Goal: Task Accomplishment & Management: Complete application form

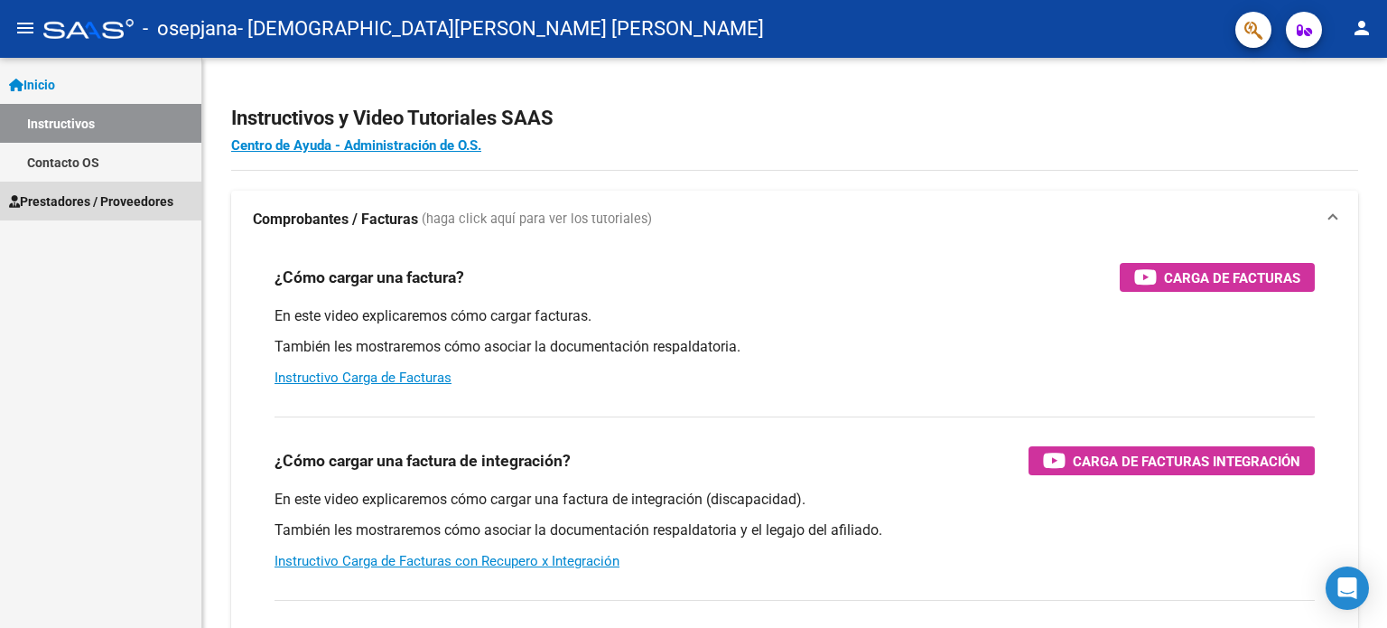
click at [153, 203] on span "Prestadores / Proveedores" at bounding box center [91, 201] width 164 height 20
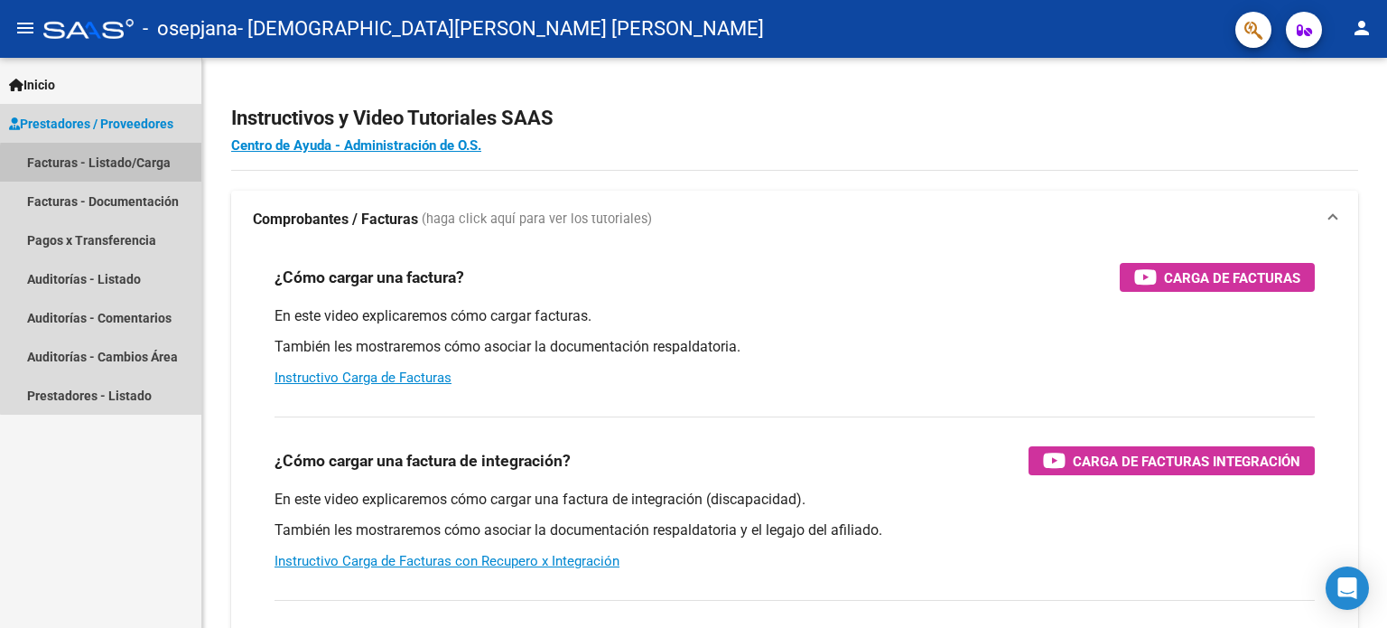
click at [144, 167] on link "Facturas - Listado/Carga" at bounding box center [100, 162] width 201 height 39
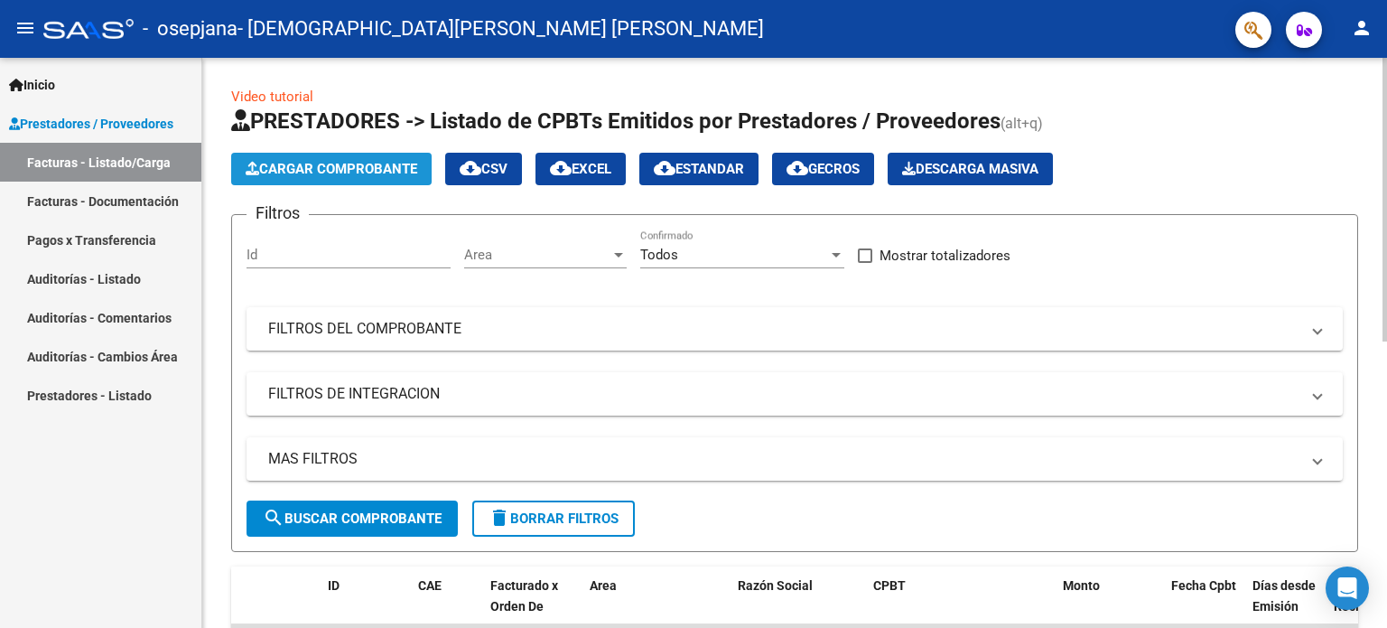
click at [281, 174] on span "Cargar Comprobante" at bounding box center [332, 169] width 172 height 16
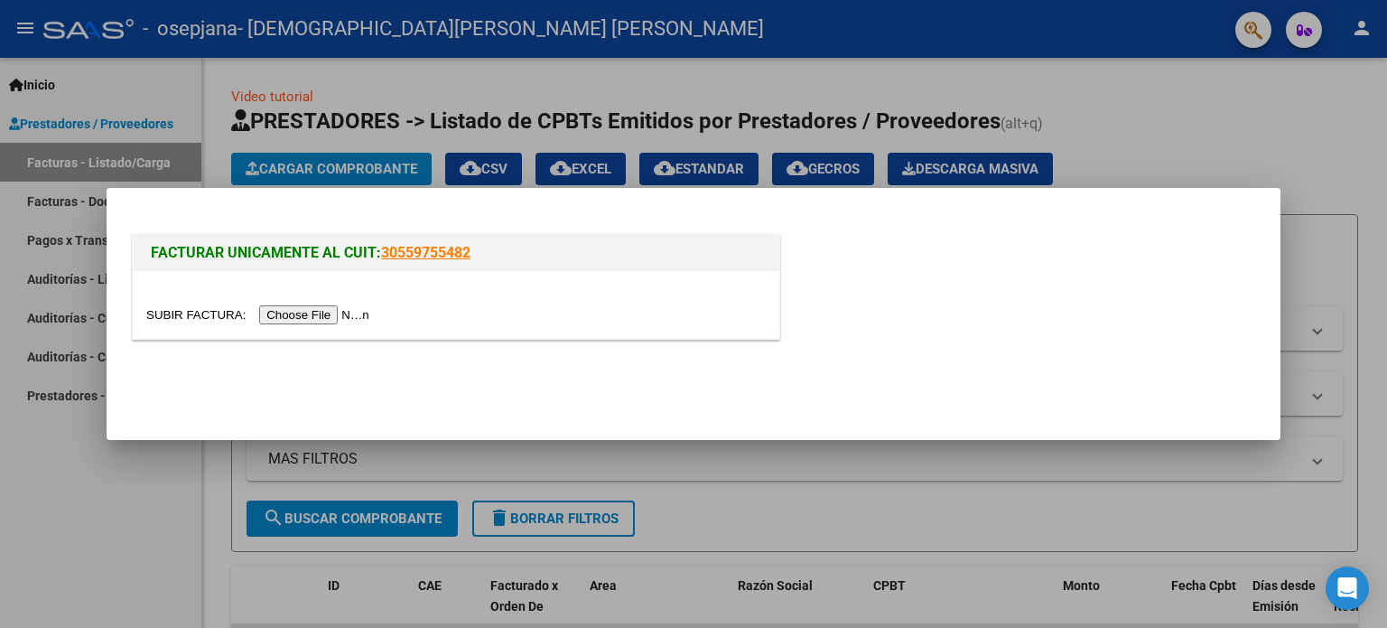
click at [325, 320] on input "file" at bounding box center [260, 314] width 228 height 19
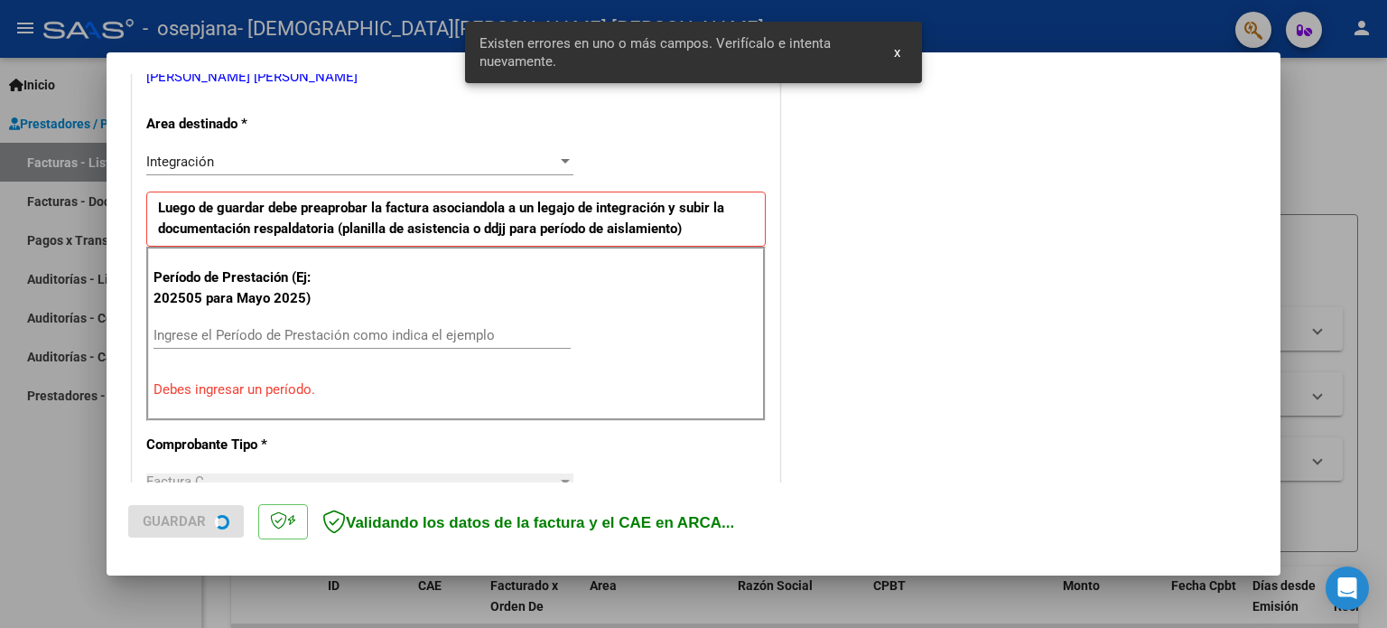
scroll to position [389, 0]
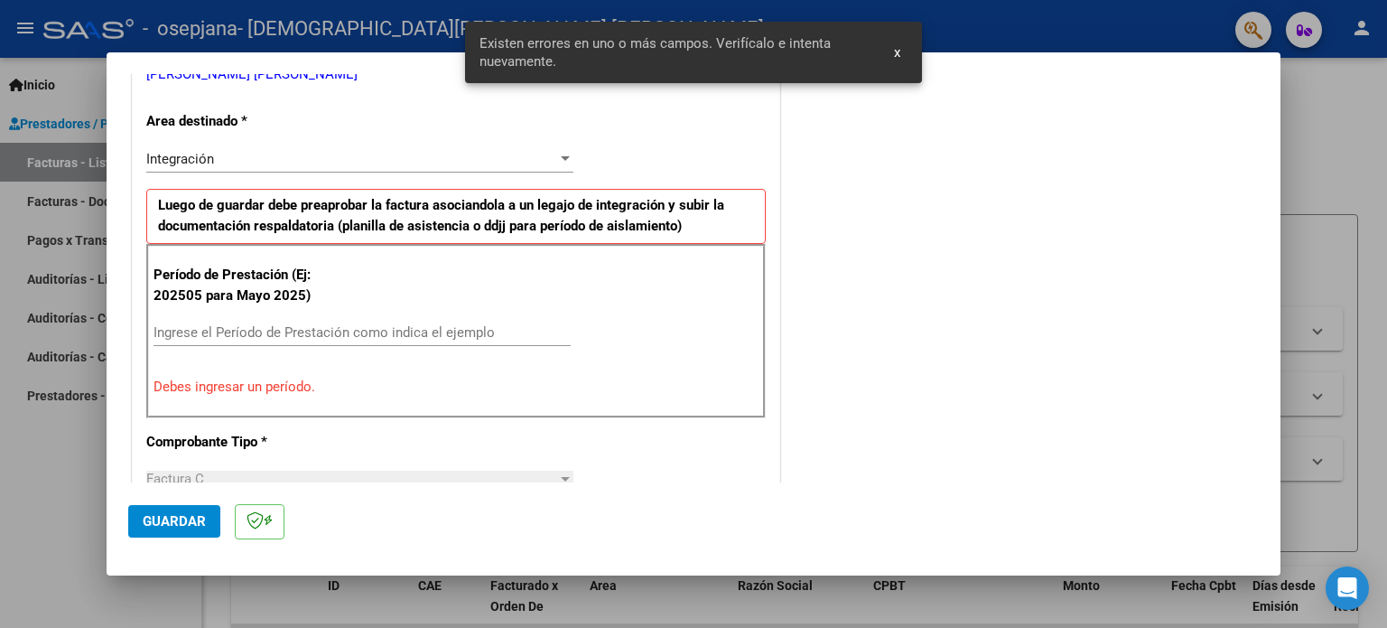
click at [321, 321] on div "Ingrese el Período de Prestación como indica el ejemplo" at bounding box center [362, 332] width 417 height 27
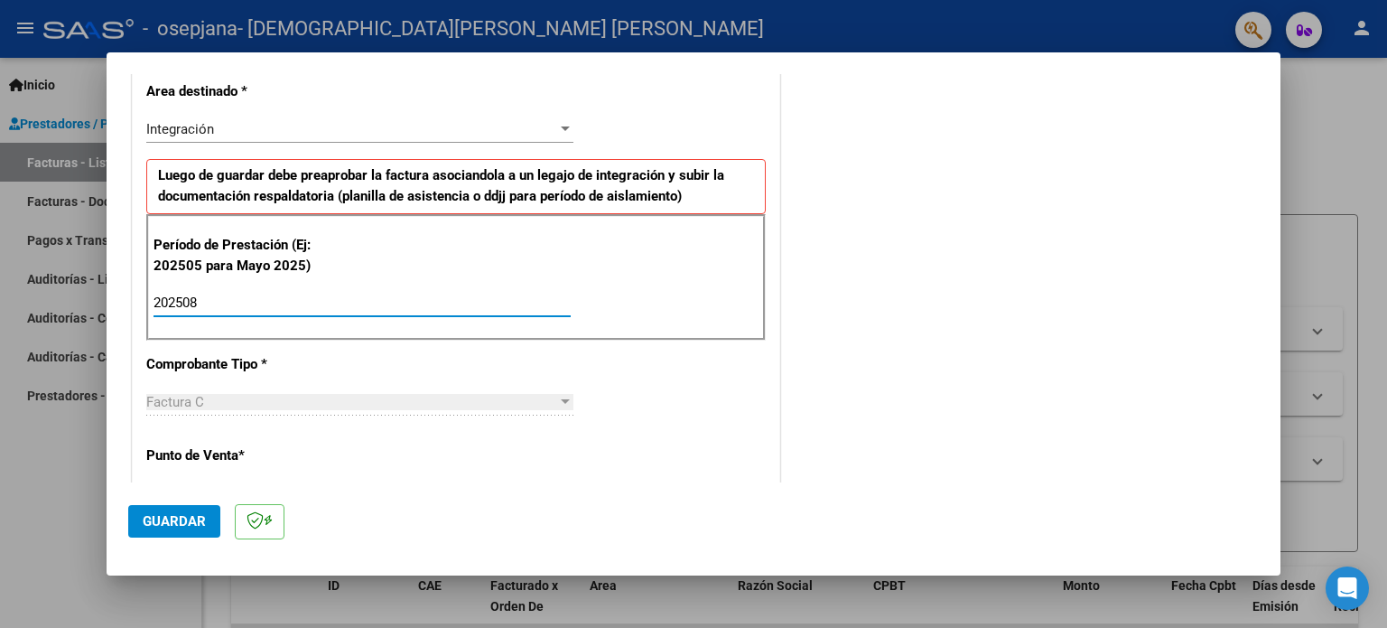
scroll to position [462, 0]
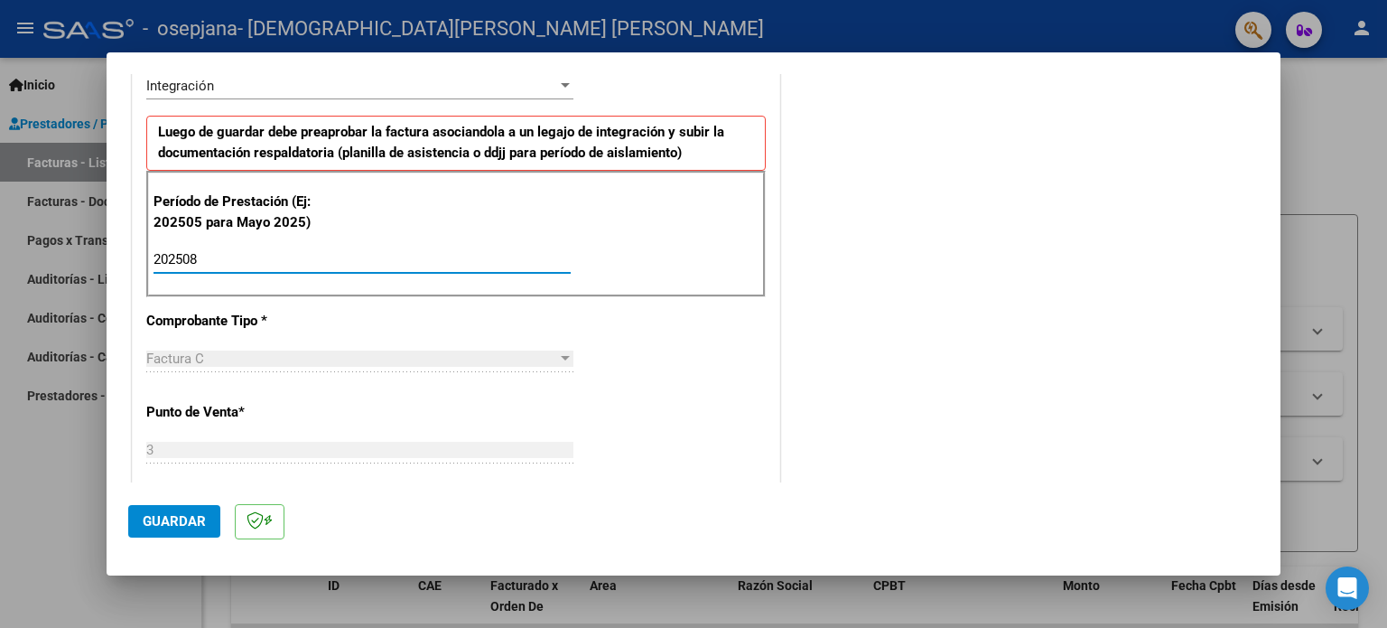
type input "202508"
click at [179, 526] on span "Guardar" at bounding box center [174, 521] width 63 height 16
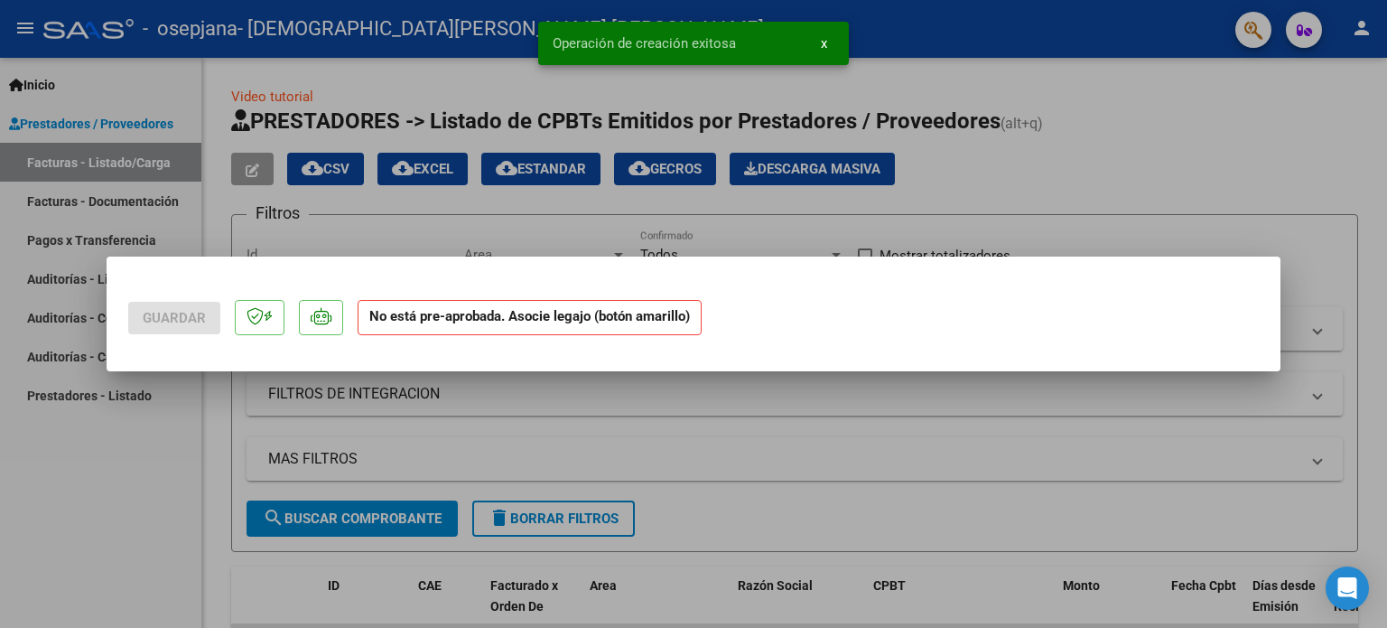
scroll to position [0, 0]
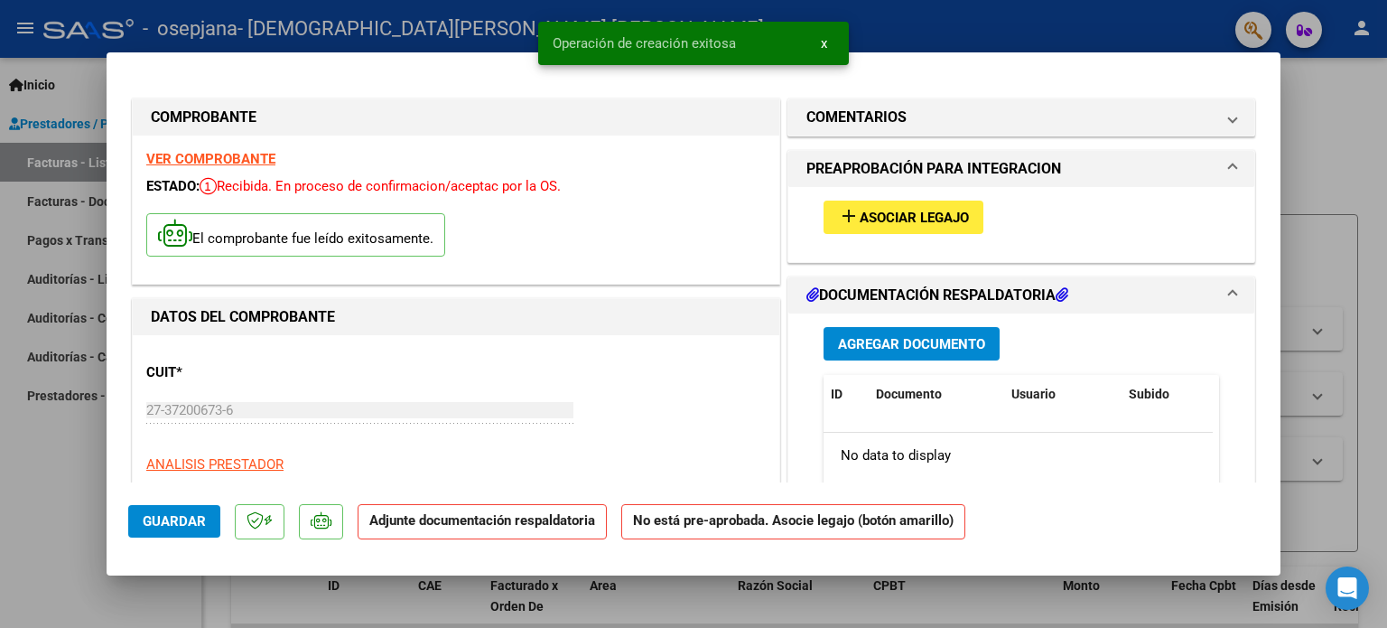
click at [953, 216] on span "Asociar Legajo" at bounding box center [914, 218] width 109 height 16
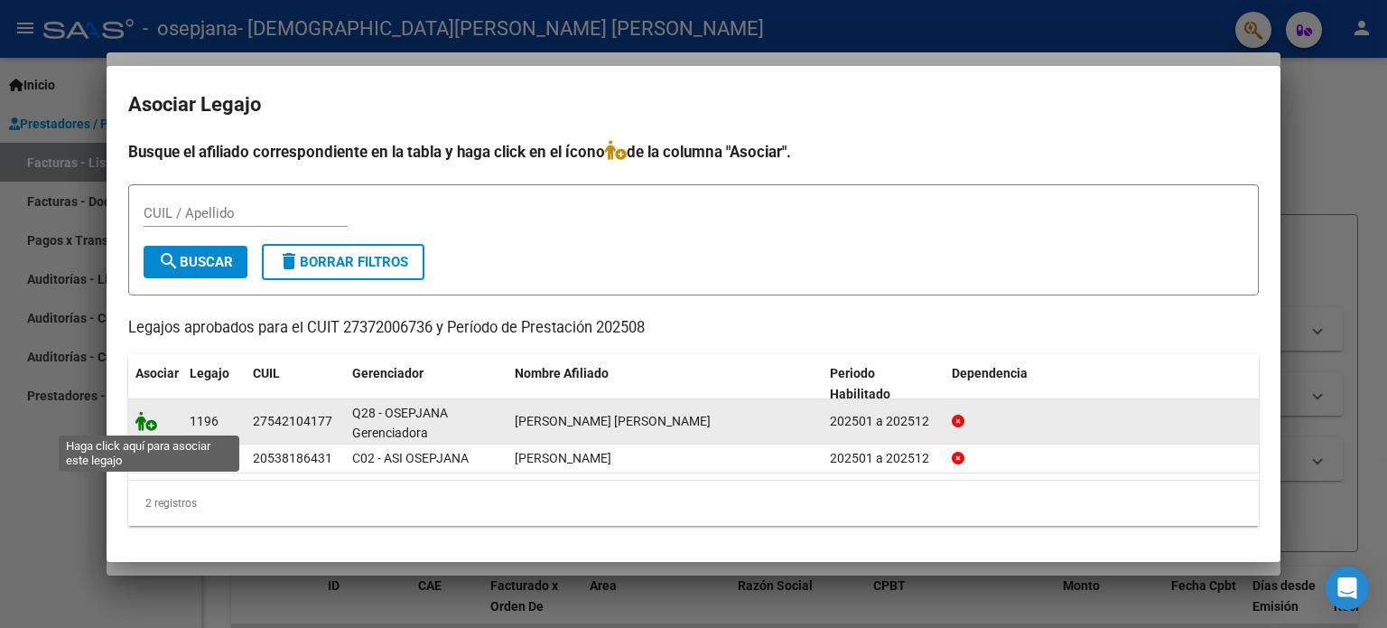
click at [140, 424] on icon at bounding box center [146, 421] width 22 height 20
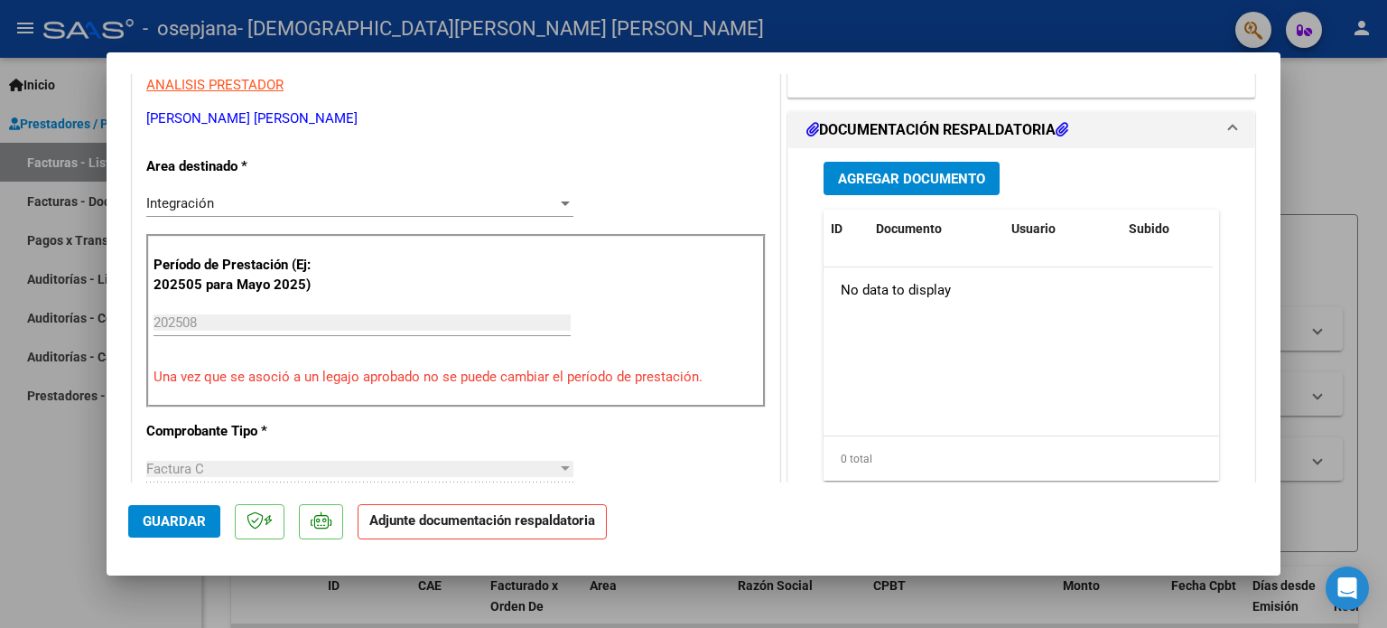
scroll to position [383, 0]
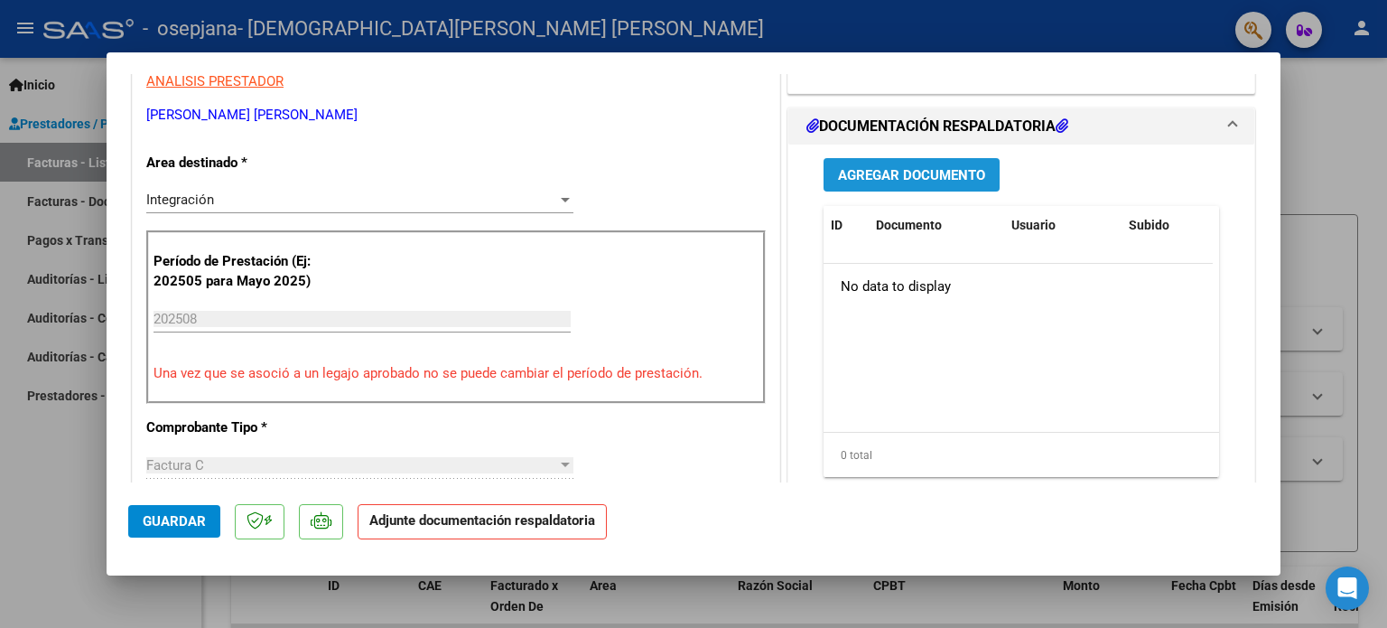
click at [910, 169] on span "Agregar Documento" at bounding box center [911, 175] width 147 height 16
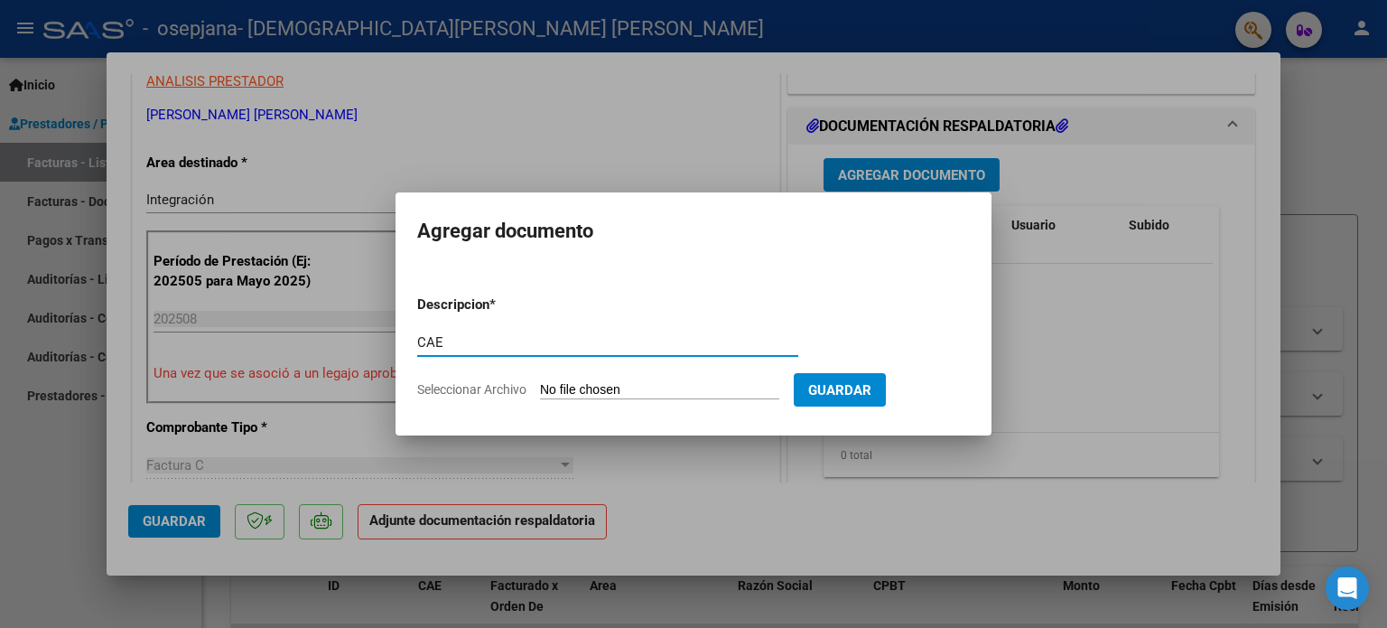
type input "CAE"
click at [604, 390] on input "Seleccionar Archivo" at bounding box center [659, 390] width 239 height 17
type input "C:\fakepath\CAE AGOSTO.pdf"
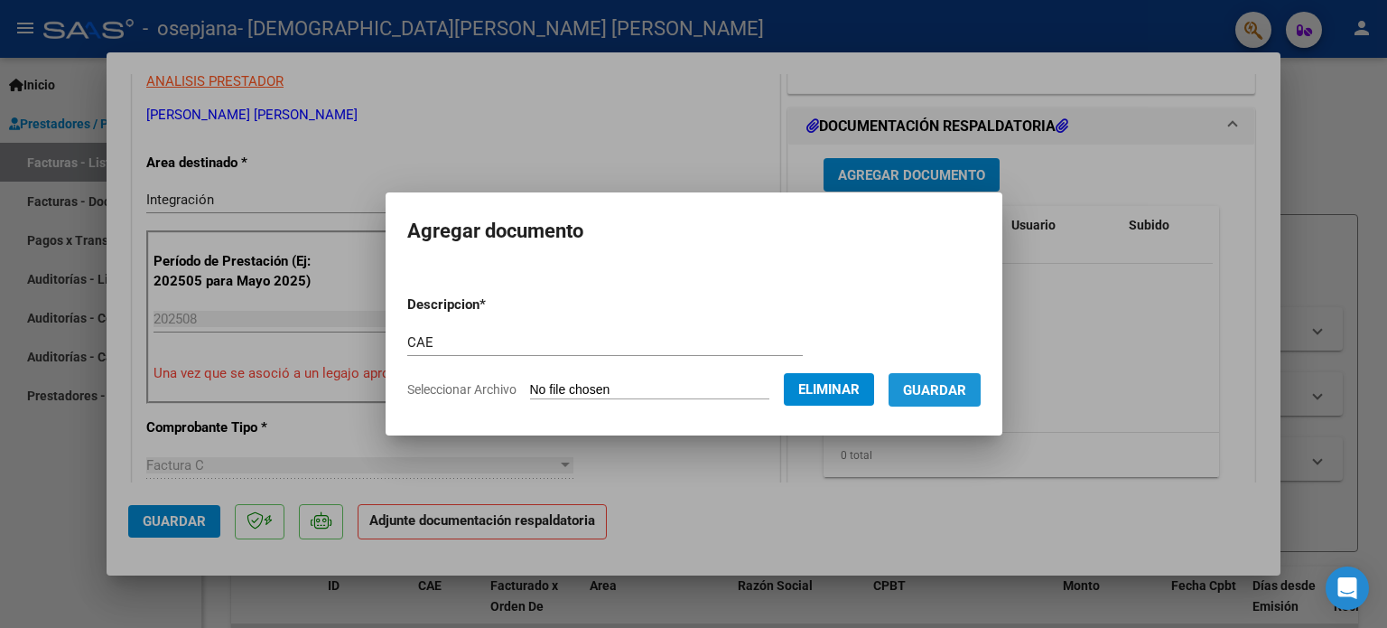
click at [943, 404] on button "Guardar" at bounding box center [935, 389] width 92 height 33
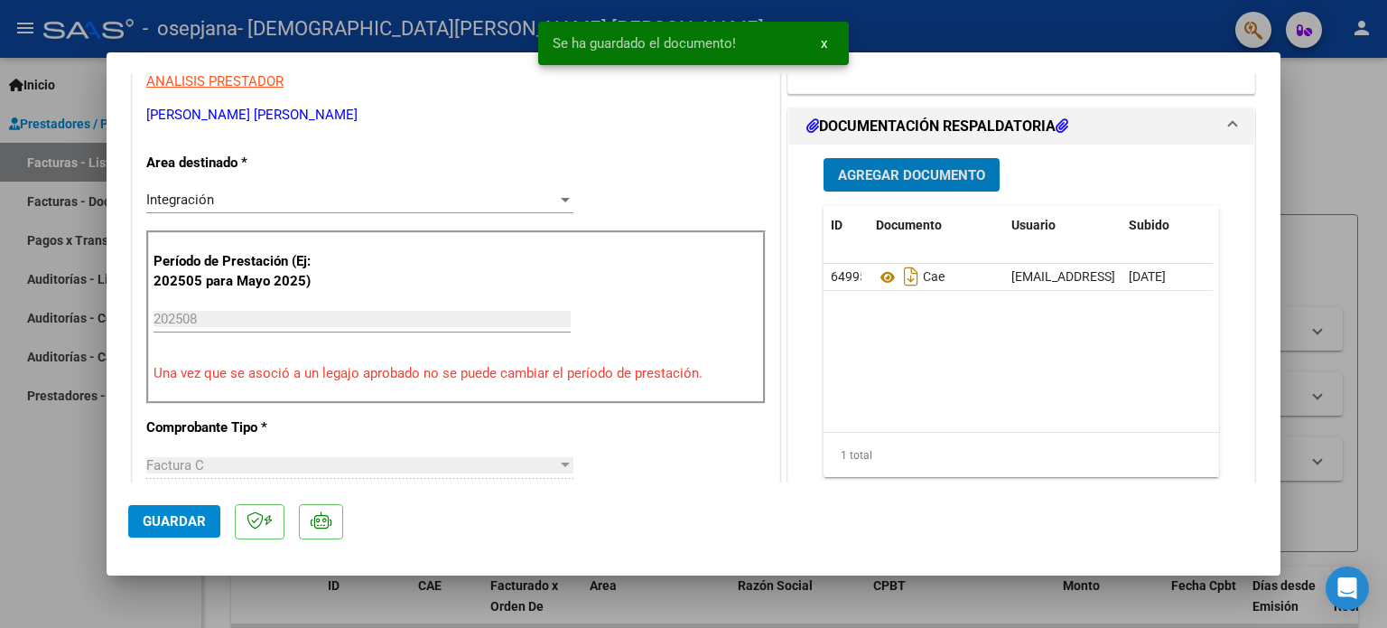
click at [914, 169] on span "Agregar Documento" at bounding box center [911, 175] width 147 height 16
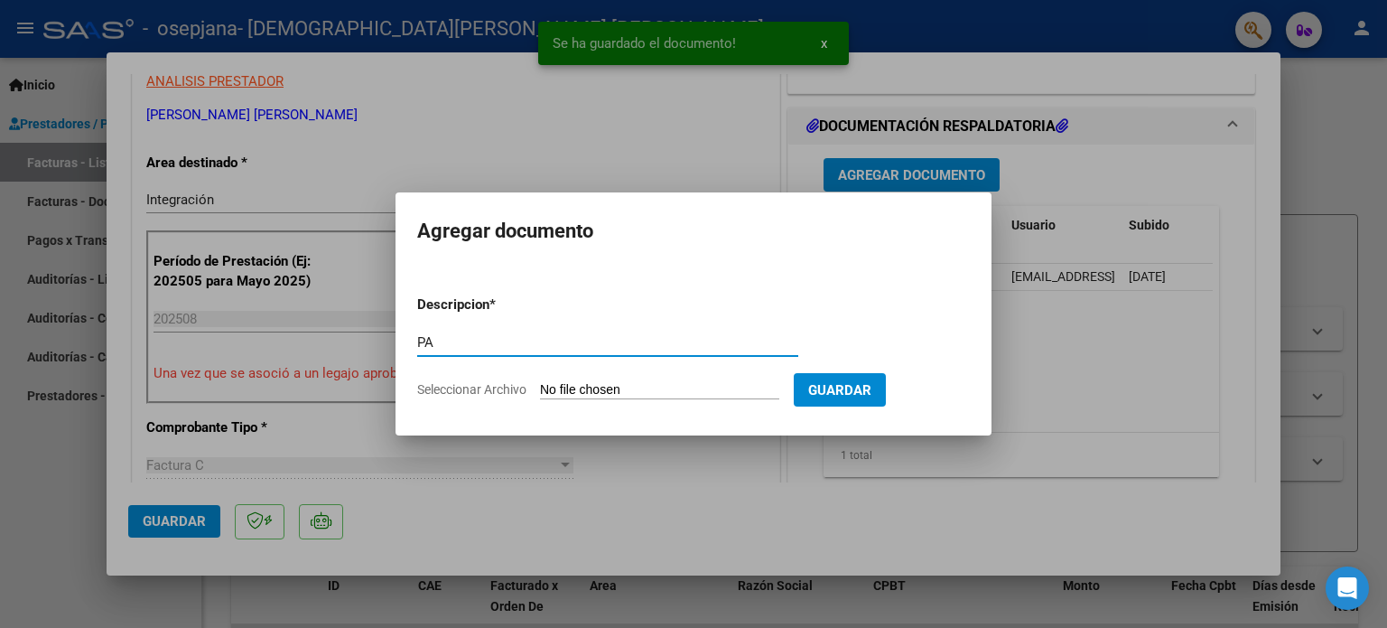
type input "PA"
click at [578, 386] on input "Seleccionar Archivo" at bounding box center [659, 390] width 239 height 17
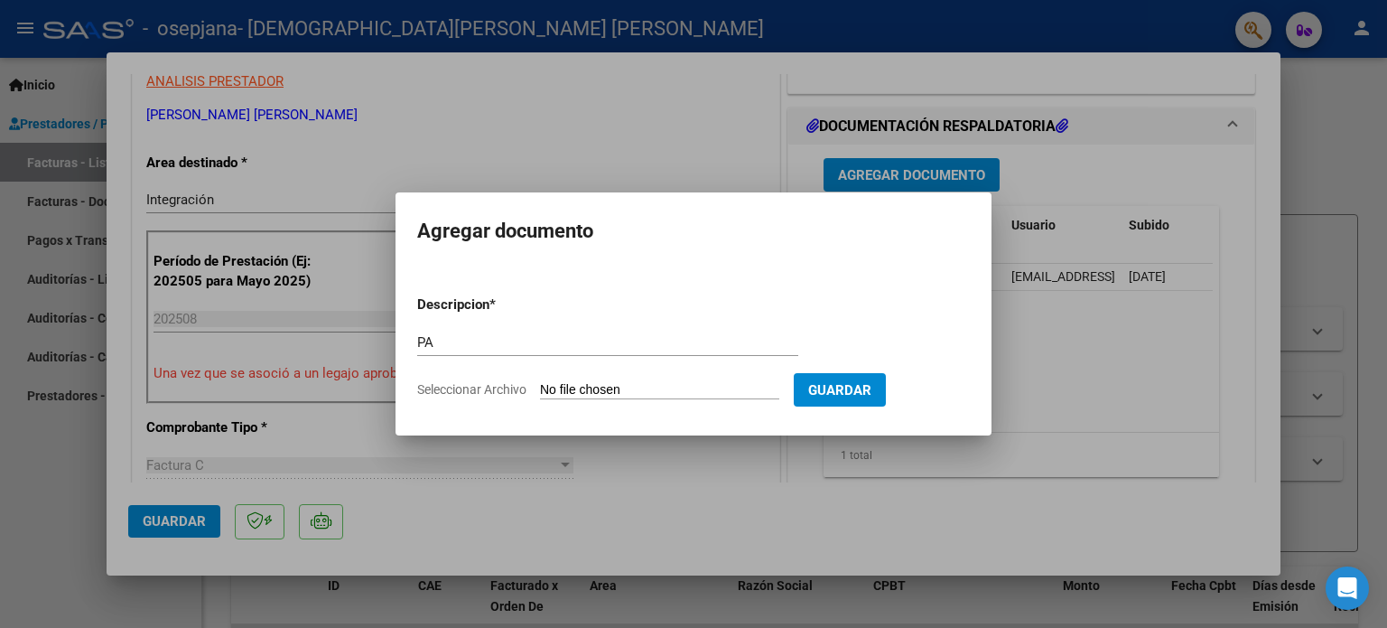
type input "C:\fakepath\planilla agosto 2025.pdf"
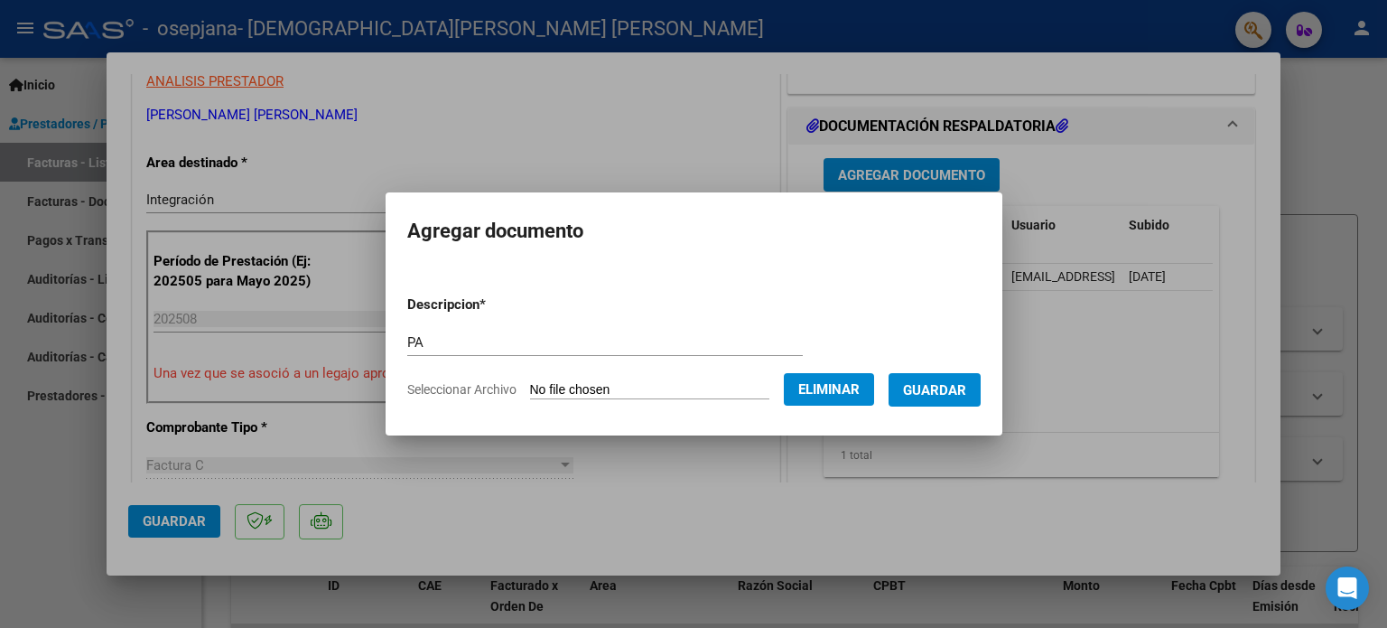
click at [944, 396] on span "Guardar" at bounding box center [934, 390] width 63 height 16
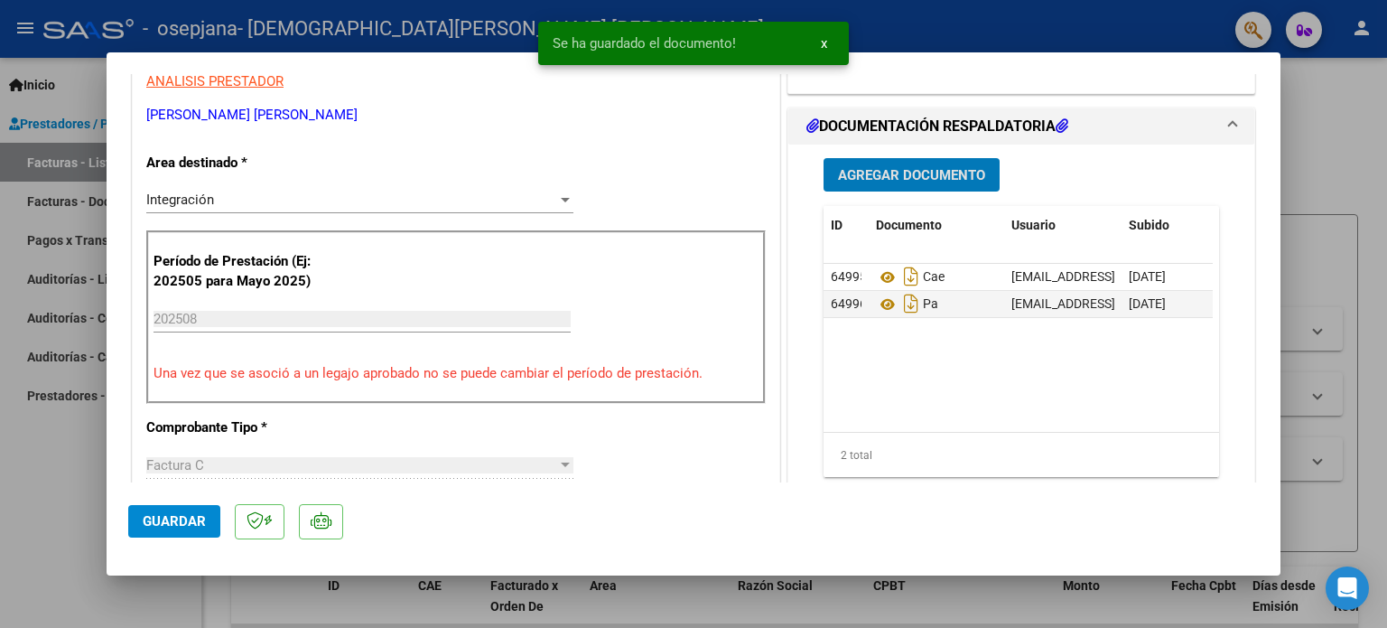
click at [141, 516] on button "Guardar" at bounding box center [174, 521] width 92 height 33
click at [1305, 151] on div at bounding box center [693, 314] width 1387 height 628
type input "$ 0,00"
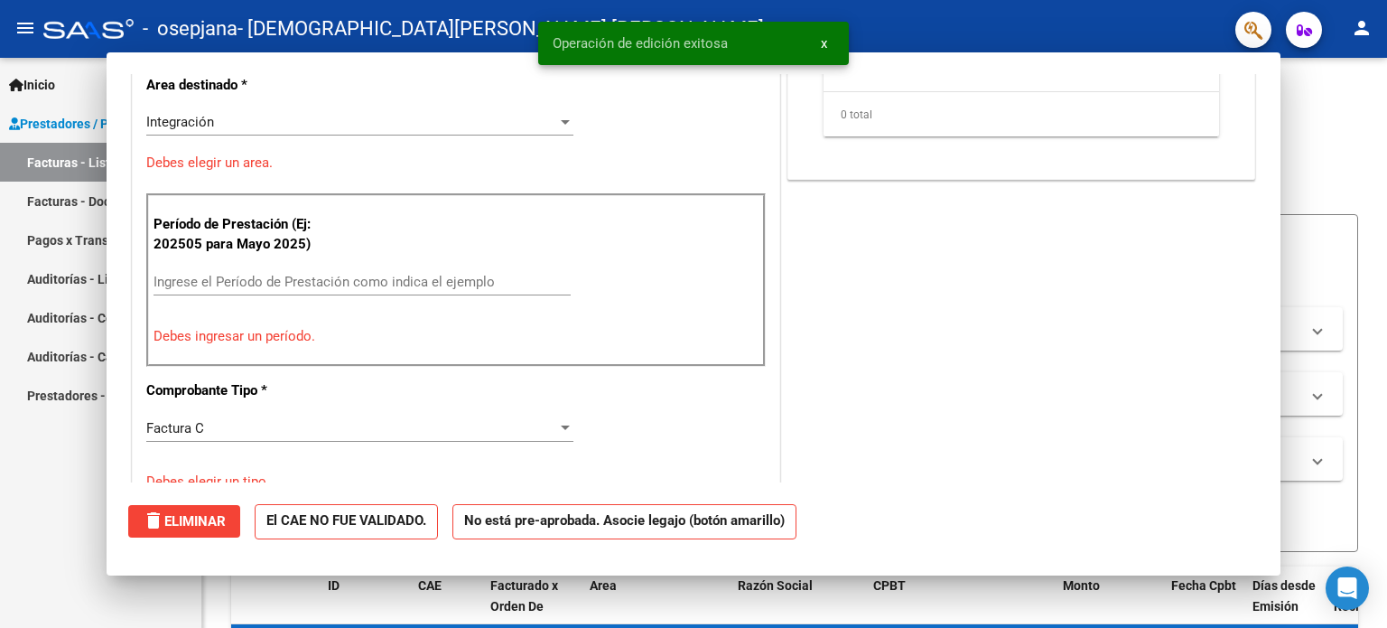
scroll to position [305, 0]
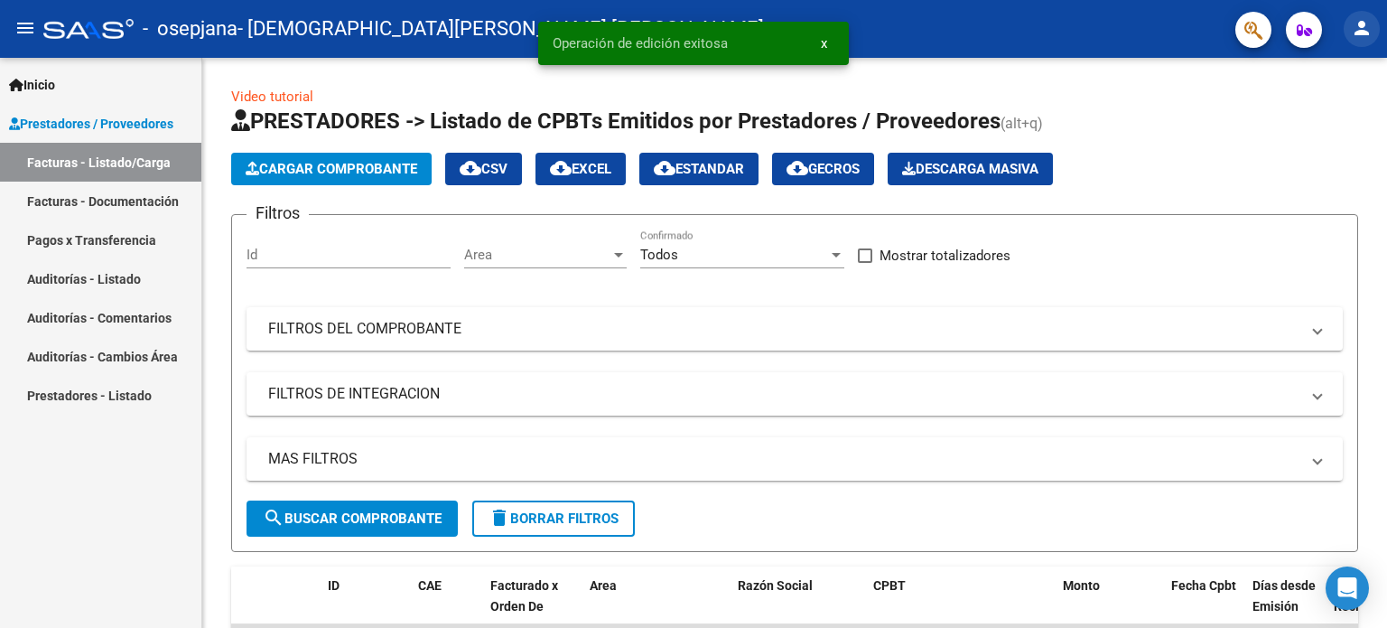
click at [1355, 45] on button "person" at bounding box center [1362, 29] width 36 height 36
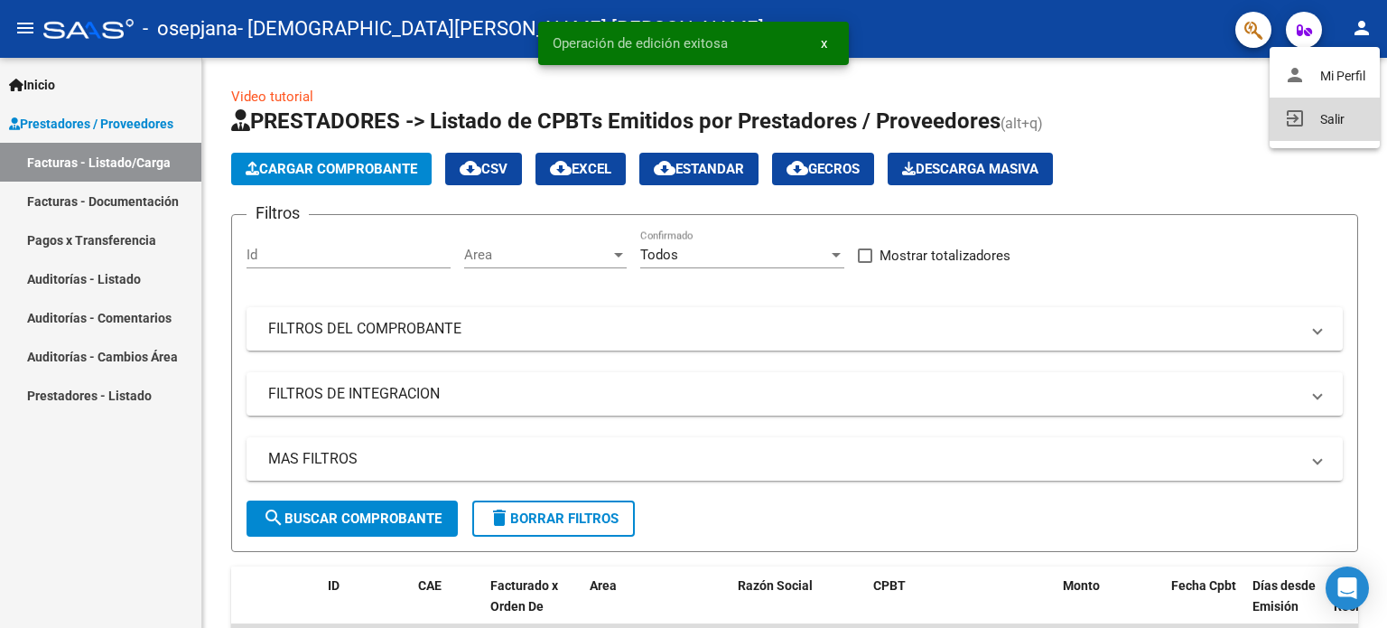
click at [1343, 115] on button "exit_to_app Salir" at bounding box center [1325, 119] width 110 height 43
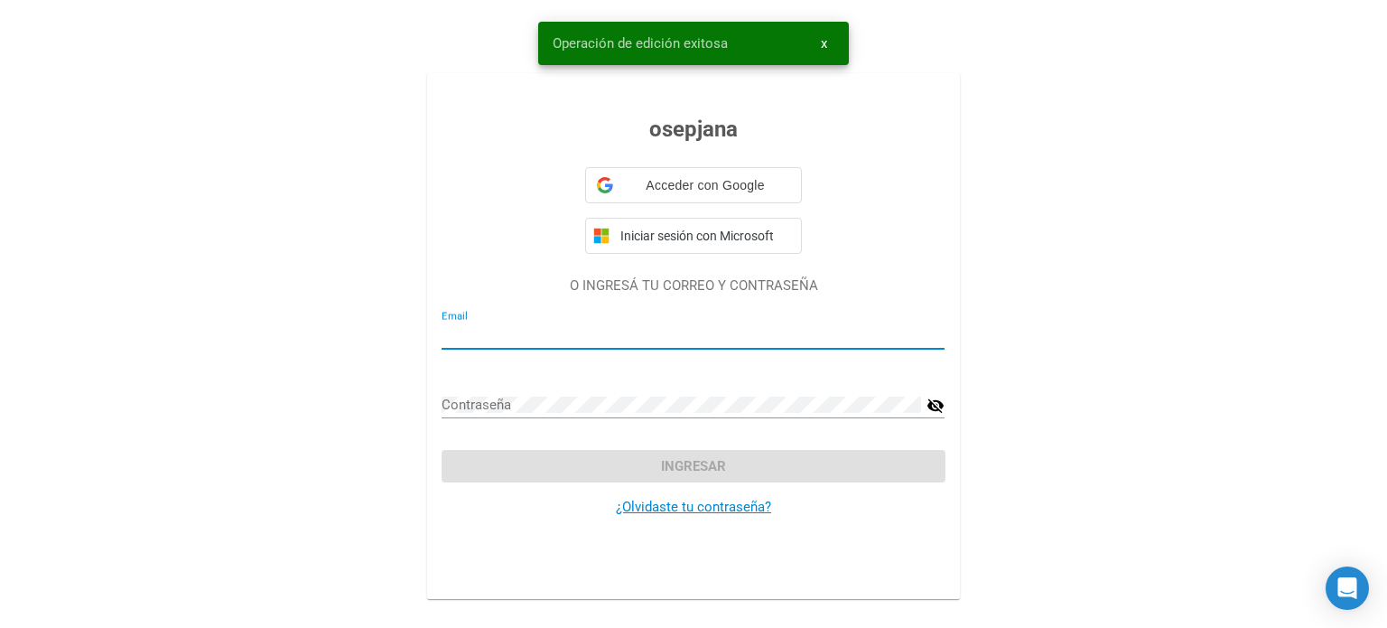
type input "[EMAIL_ADDRESS][PERSON_NAME][DOMAIN_NAME]"
